Goal: Task Accomplishment & Management: Manage account settings

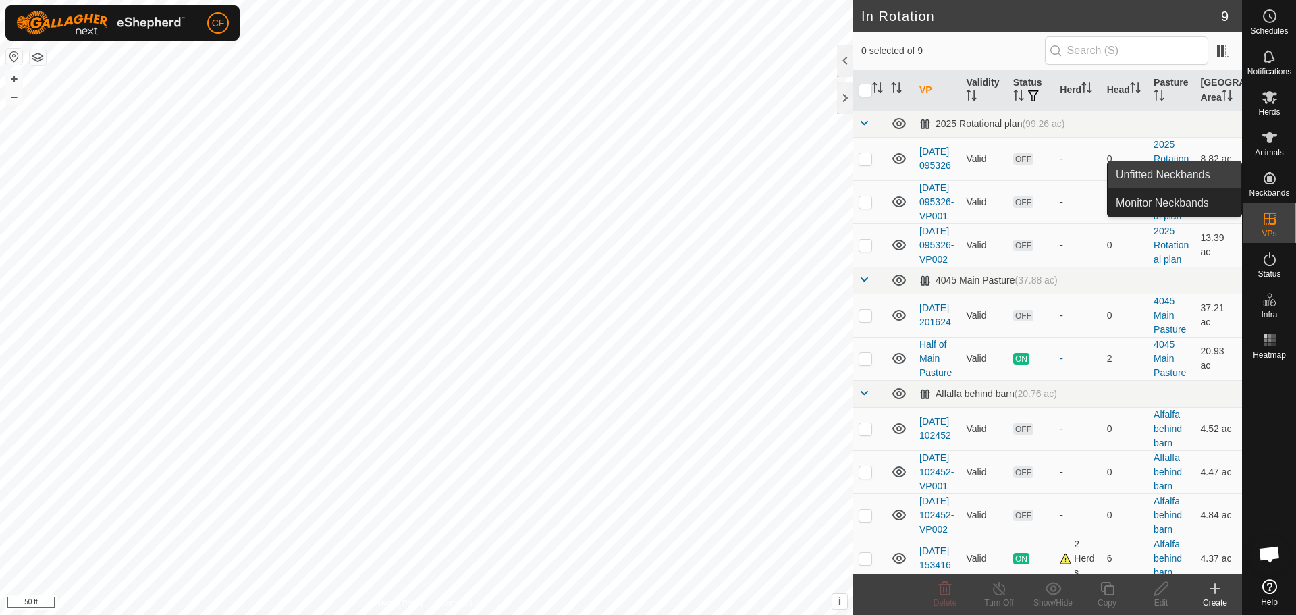
click at [1158, 179] on link "Unfitted Neckbands" at bounding box center [1175, 174] width 134 height 27
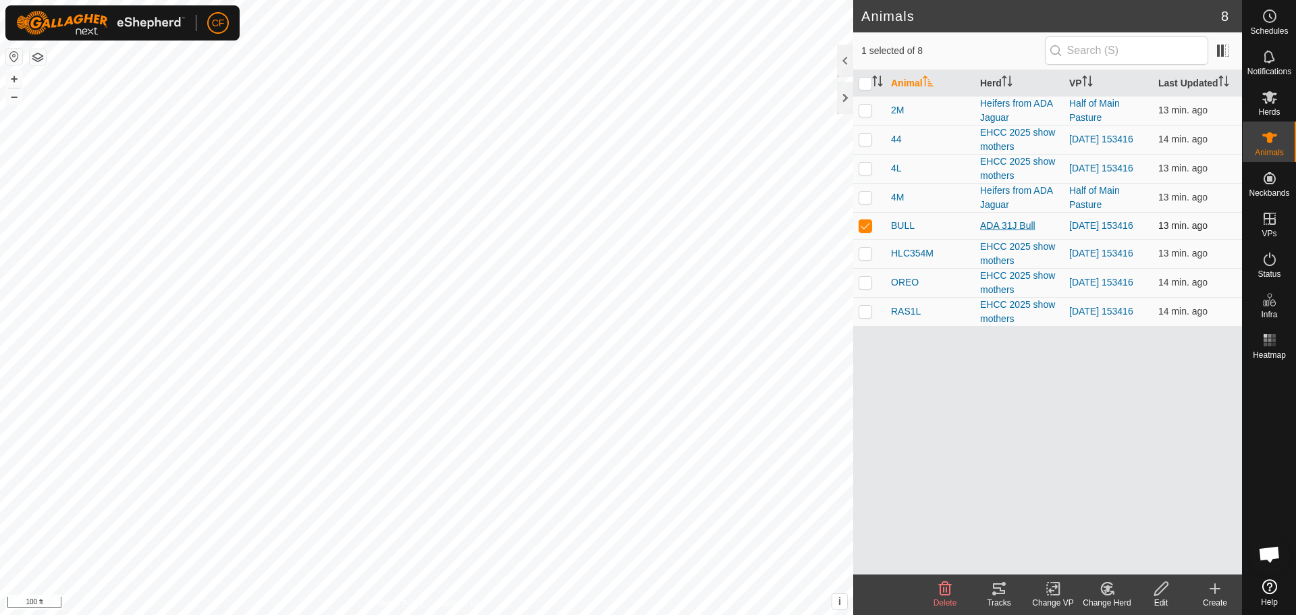
click at [1001, 225] on div "ADA 31J Bull" at bounding box center [1019, 226] width 78 height 14
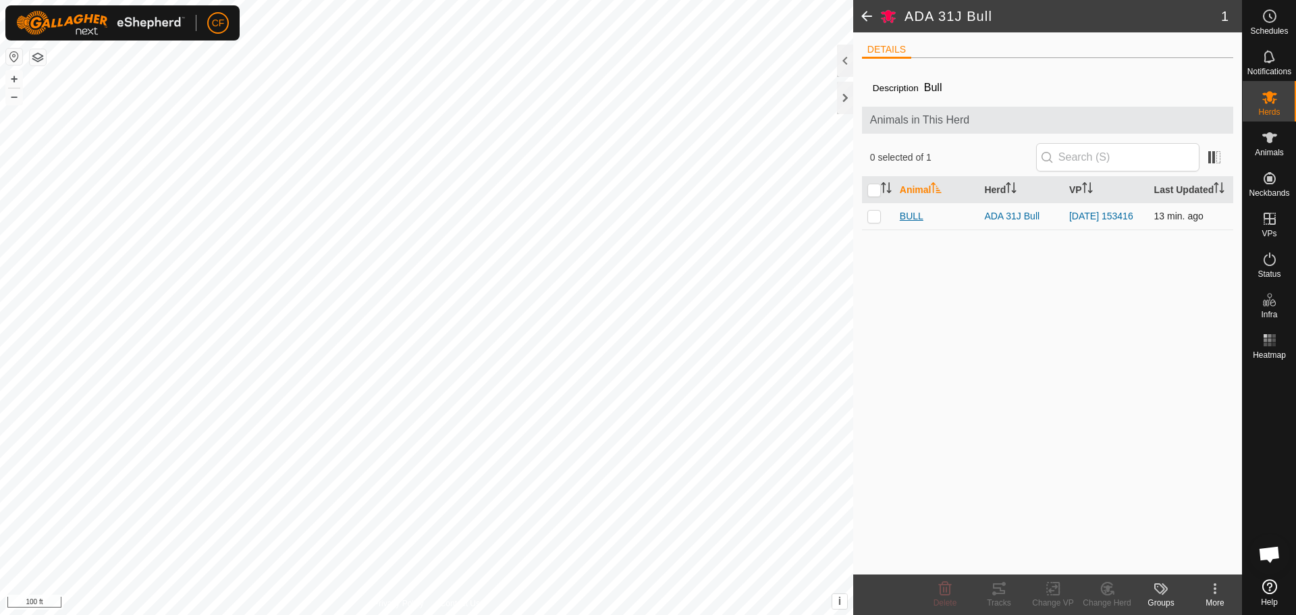
click at [912, 214] on span "BULL" at bounding box center [912, 216] width 24 height 14
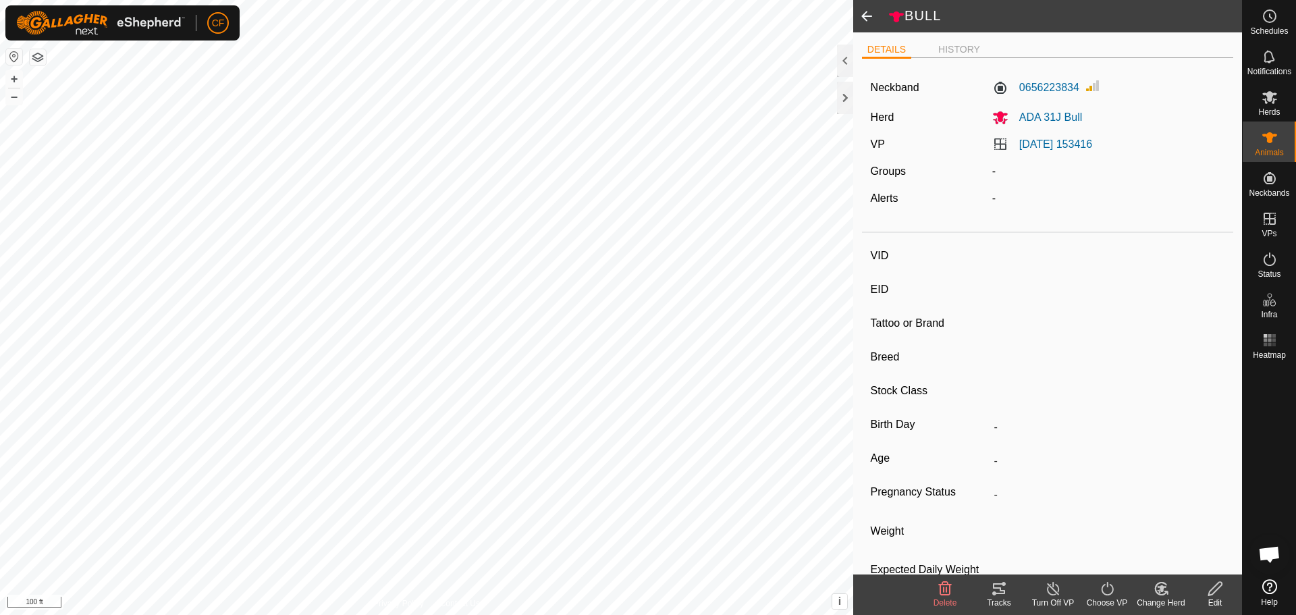
type input "BULL"
type input "-"
type input "ADA 31J"
type input "Angus"
type input "-"
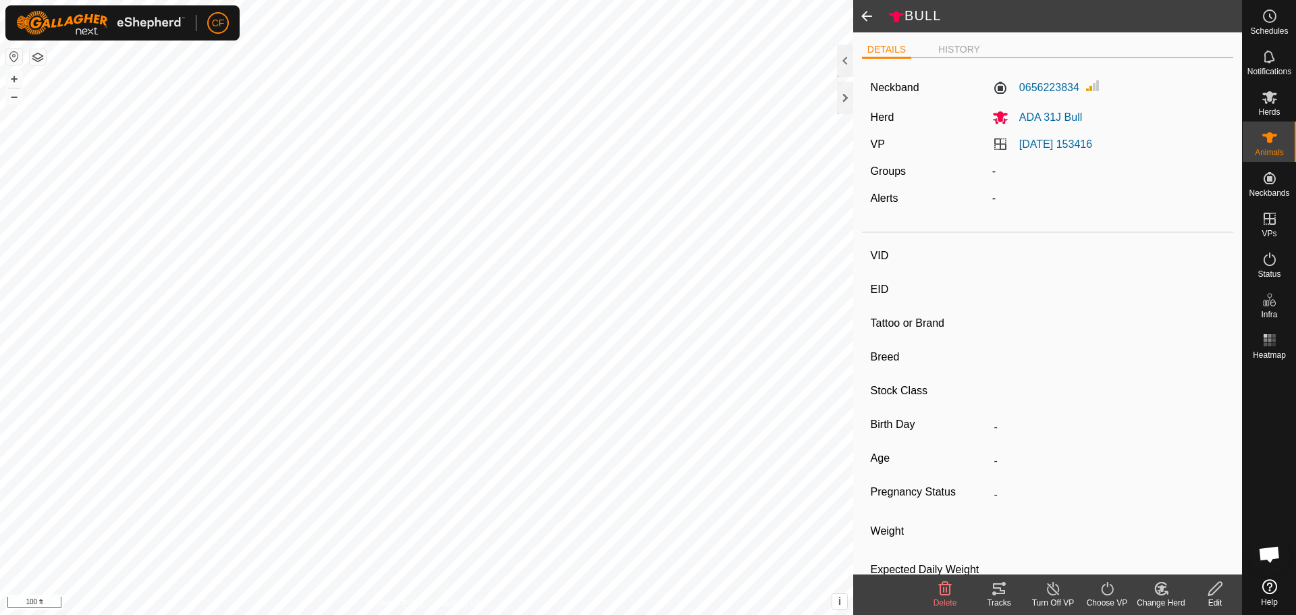
type input "01/2021"
type input "4 years 8 months"
type input "0 kg"
type input "-"
click at [1003, 592] on icon at bounding box center [999, 589] width 16 height 16
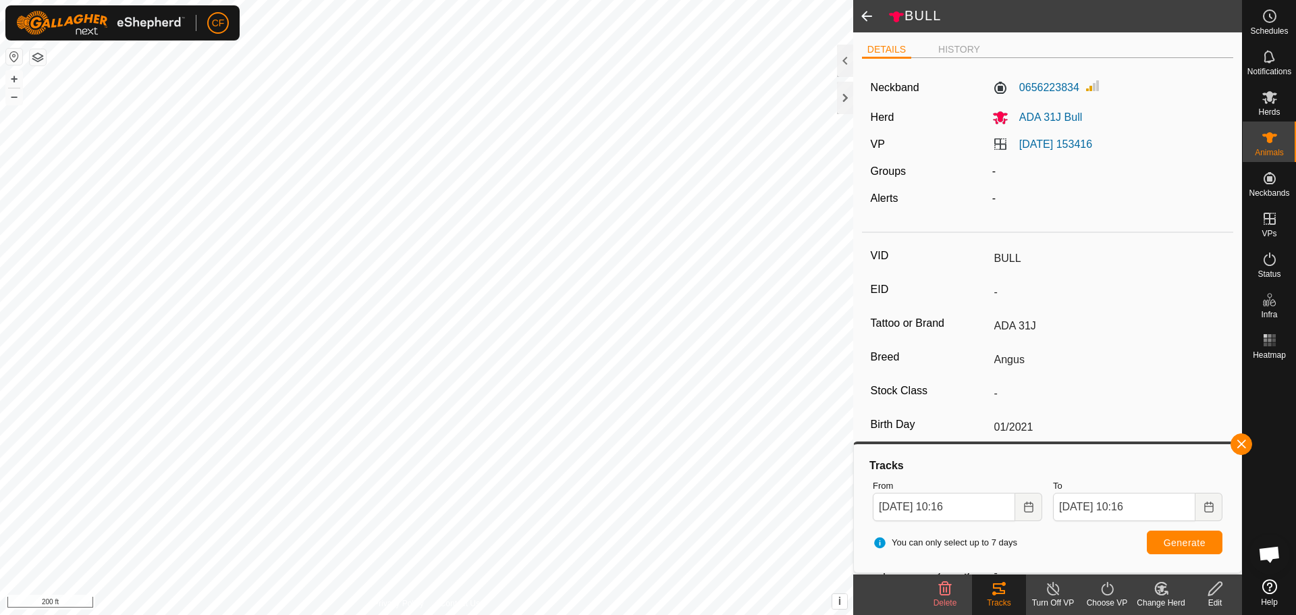
click at [867, 20] on span at bounding box center [866, 16] width 27 height 32
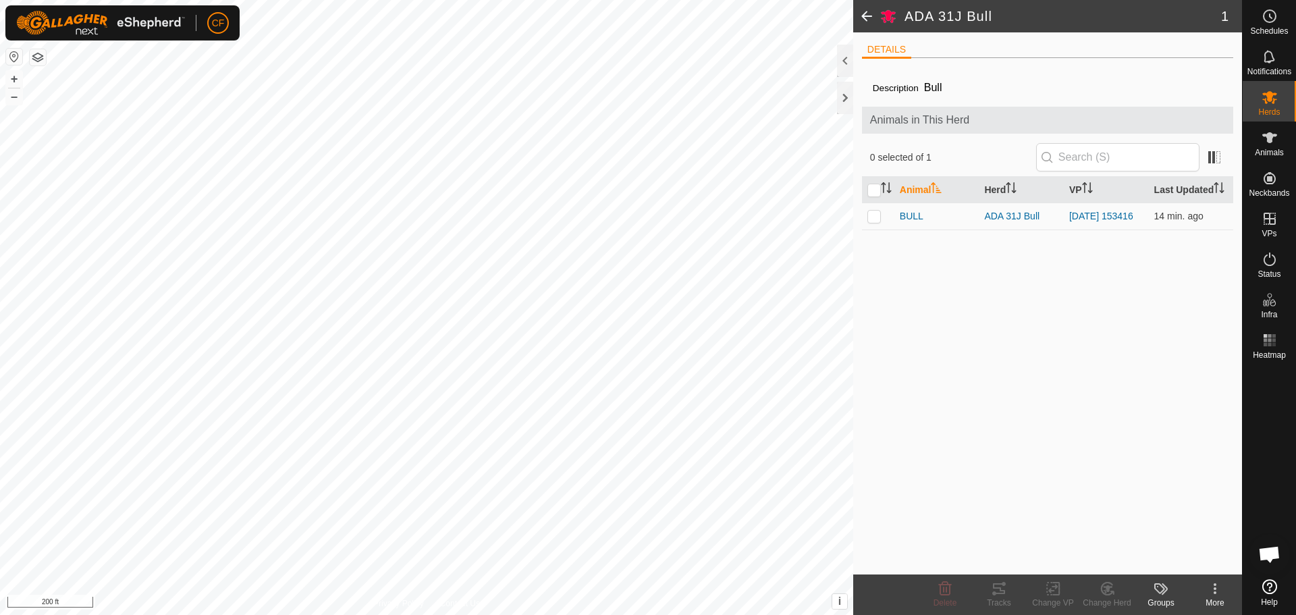
click at [870, 17] on span at bounding box center [866, 16] width 27 height 32
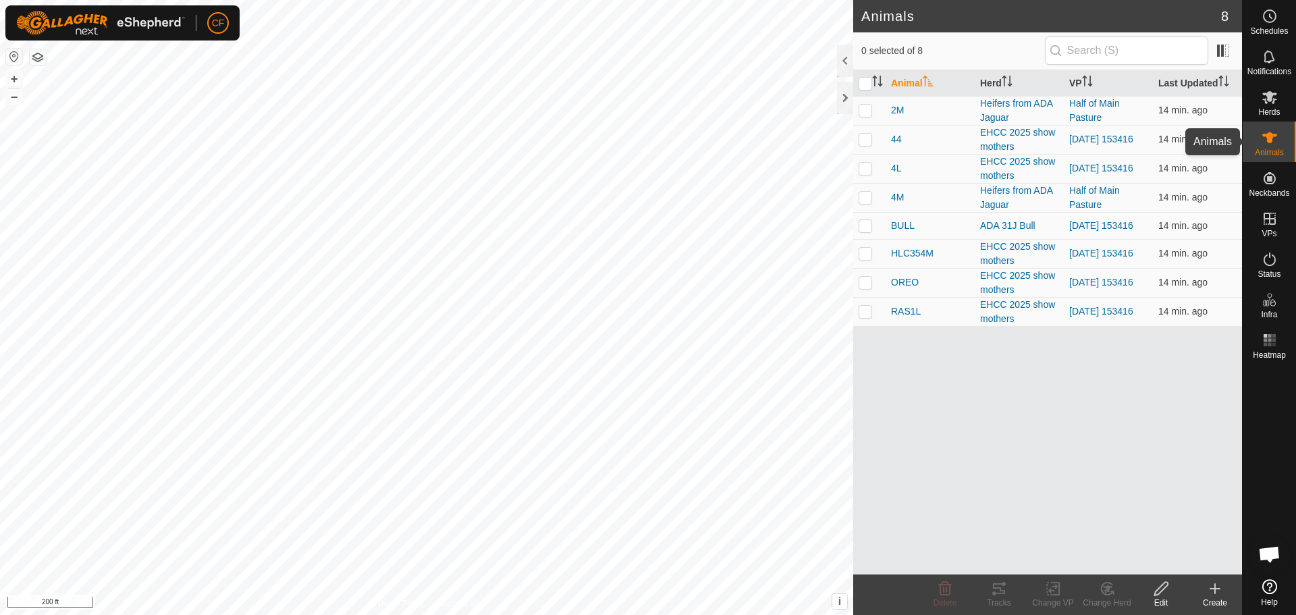
click at [1275, 145] on icon at bounding box center [1270, 138] width 16 height 16
click at [851, 100] on div at bounding box center [845, 98] width 16 height 32
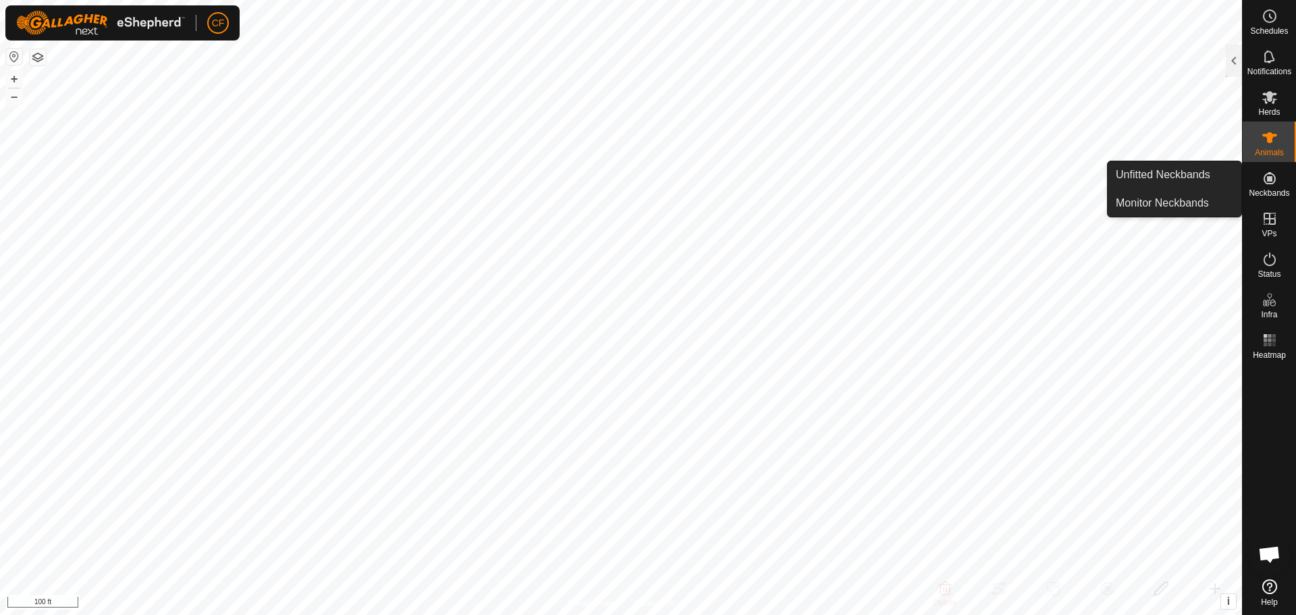
click at [1266, 178] on icon at bounding box center [1270, 178] width 16 height 16
click at [1151, 182] on link "Unfitted Neckbands" at bounding box center [1175, 174] width 134 height 27
